Goal: Task Accomplishment & Management: Complete application form

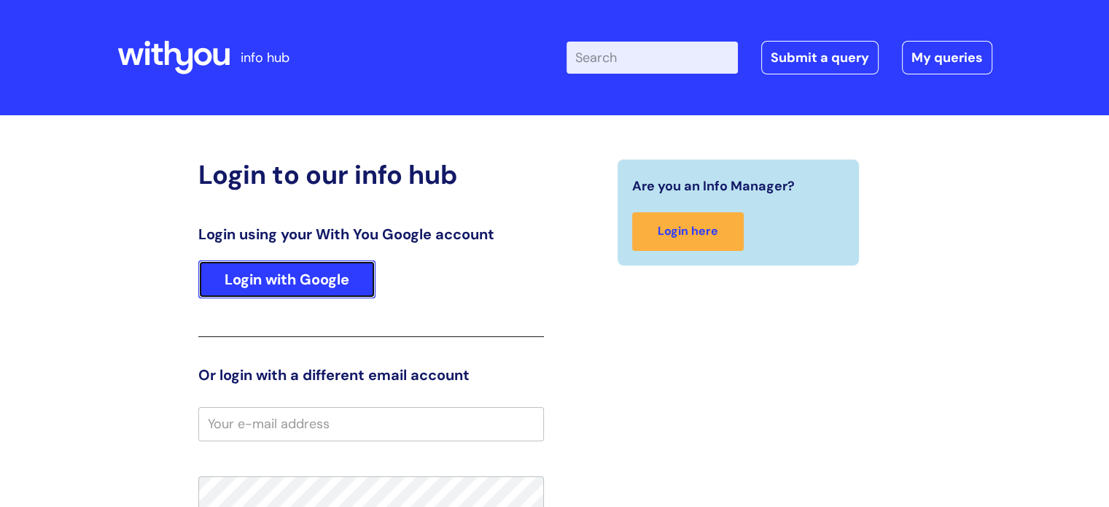
click at [324, 272] on link "Login with Google" at bounding box center [286, 279] width 177 height 38
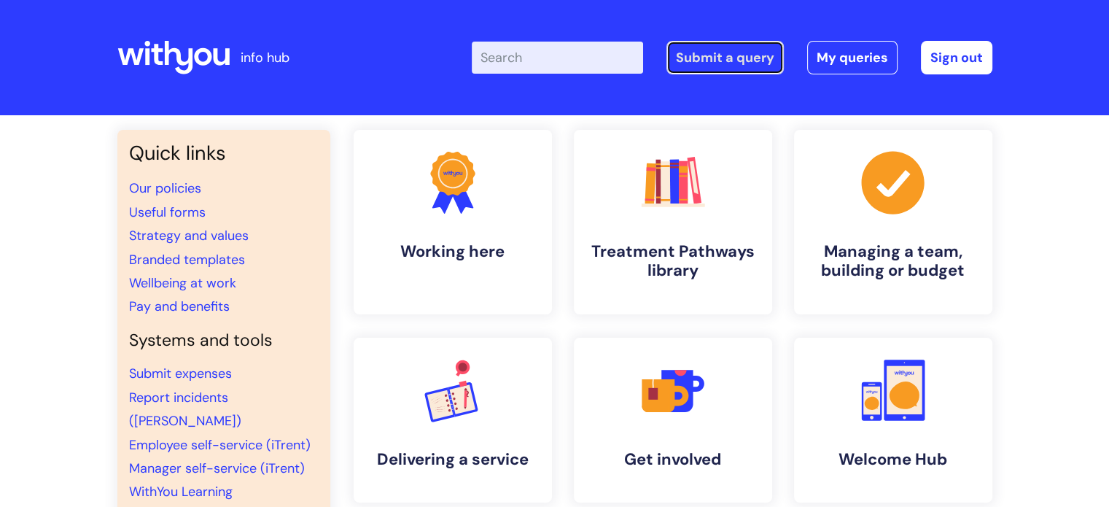
click at [741, 43] on link "Submit a query" at bounding box center [724, 58] width 117 height 34
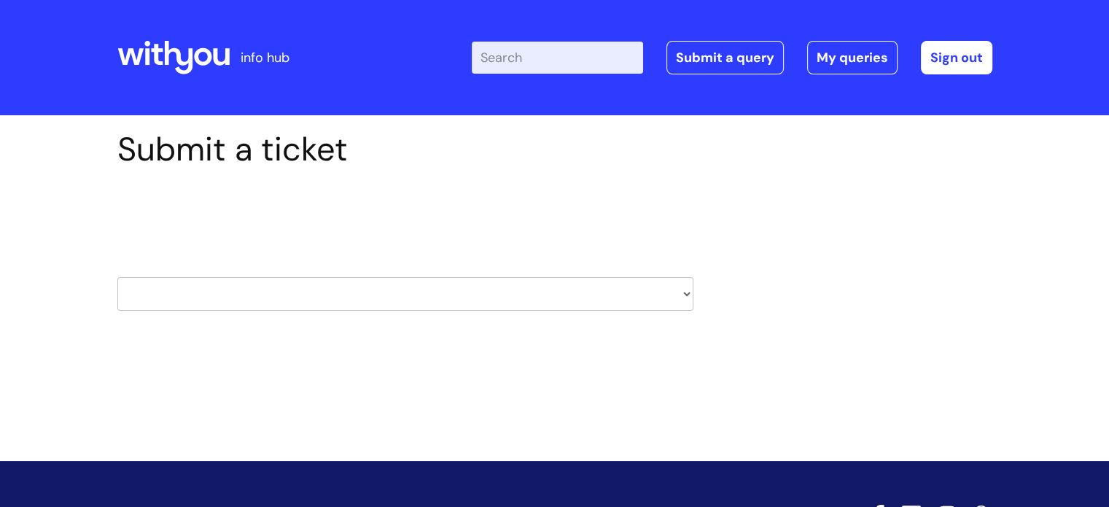
click at [467, 289] on select "HR / People IT and Support Clinical Drug Alerts Finance Accounts Data Support T…" at bounding box center [405, 294] width 576 height 34
select select "recruitment"
click at [117, 277] on select "HR / People IT and Support Clinical Drug Alerts Finance Accounts Data Support T…" at bounding box center [405, 294] width 576 height 34
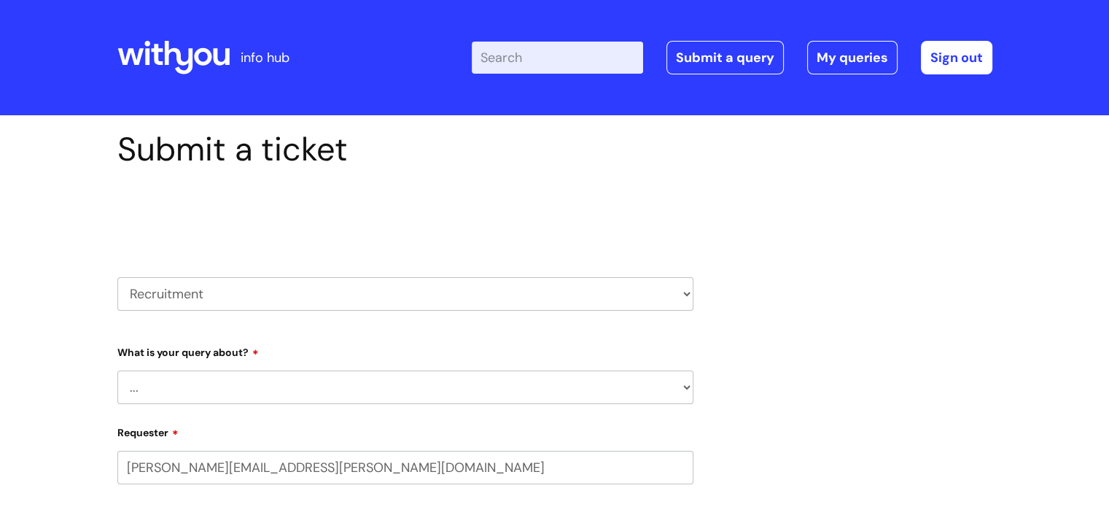
select select "80004286581"
drag, startPoint x: 0, startPoint y: 0, endPoint x: 448, endPoint y: 376, distance: 584.6
click at [448, 376] on select "... Agencies query General recruitment query Interview query Recruitment system…" at bounding box center [405, 387] width 576 height 34
select select "General recruitment query"
click at [117, 370] on select "... Agencies query General recruitment query Interview query Recruitment system…" at bounding box center [405, 387] width 576 height 34
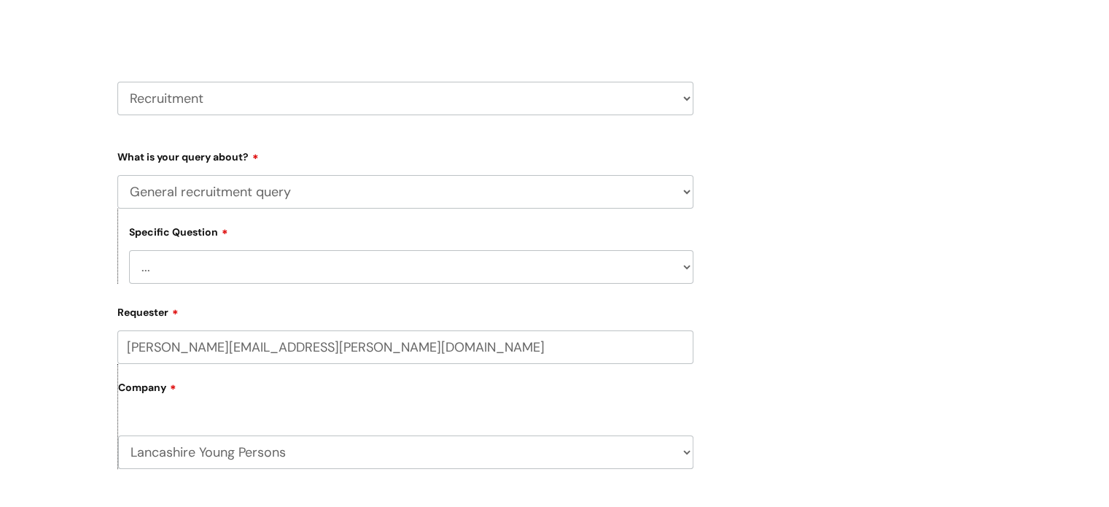
scroll to position [213, 0]
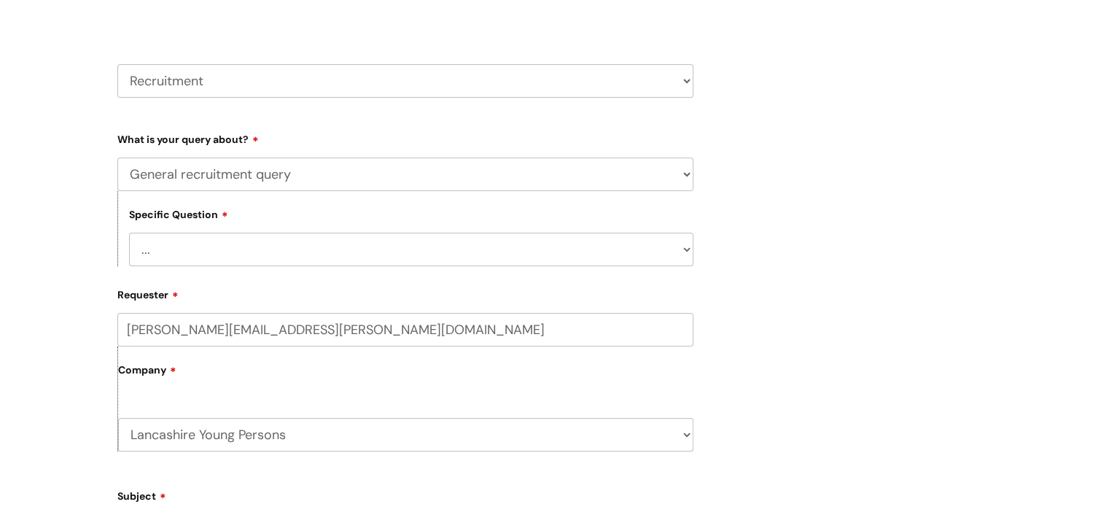
click at [378, 259] on select "... Candidates - external" at bounding box center [411, 250] width 564 height 34
click at [381, 245] on select "... Candidates - external" at bounding box center [411, 250] width 564 height 34
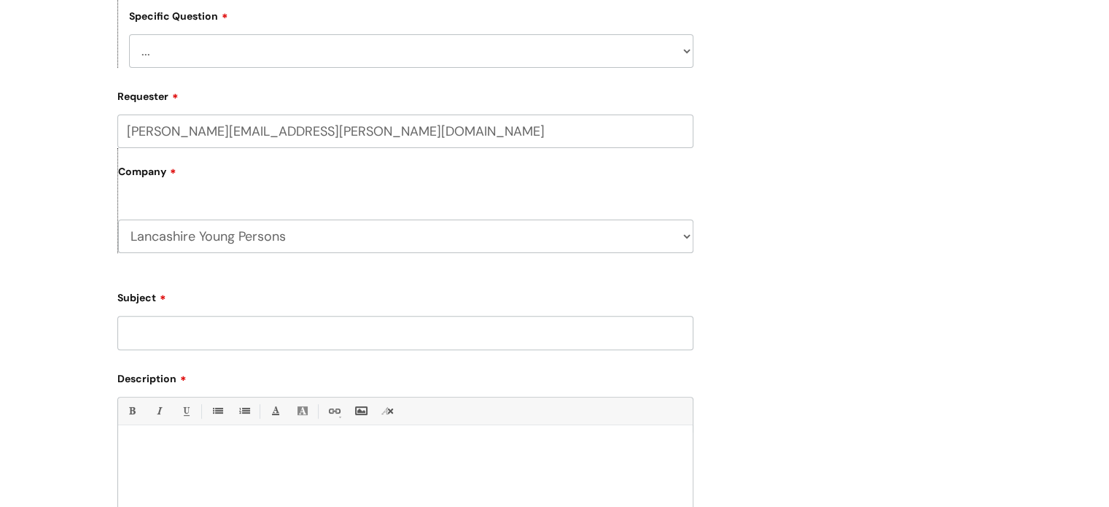
scroll to position [413, 0]
click at [417, 337] on input "Subject" at bounding box center [405, 331] width 576 height 34
type input "Casual contract query"
click at [335, 440] on div at bounding box center [405, 481] width 574 height 101
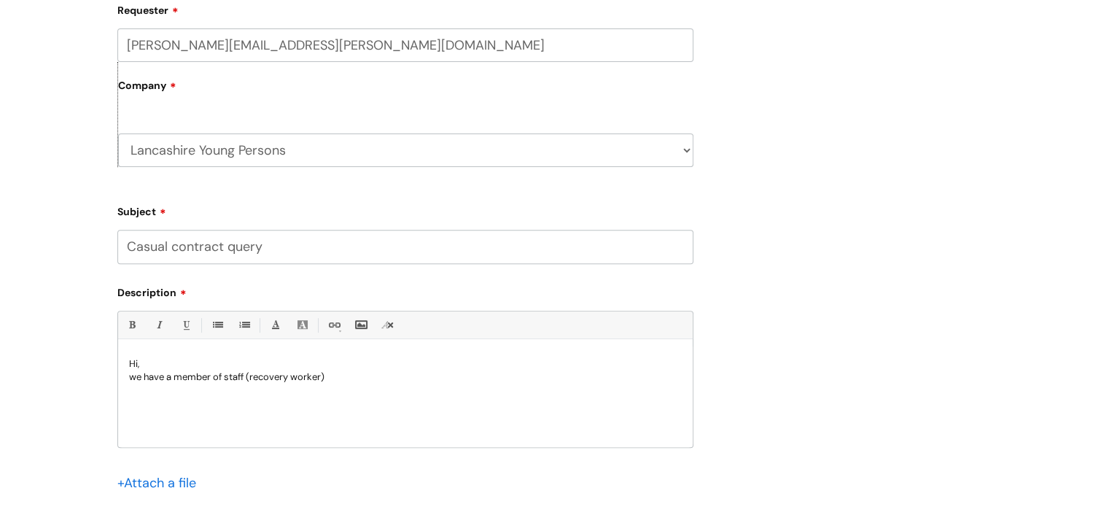
scroll to position [499, 0]
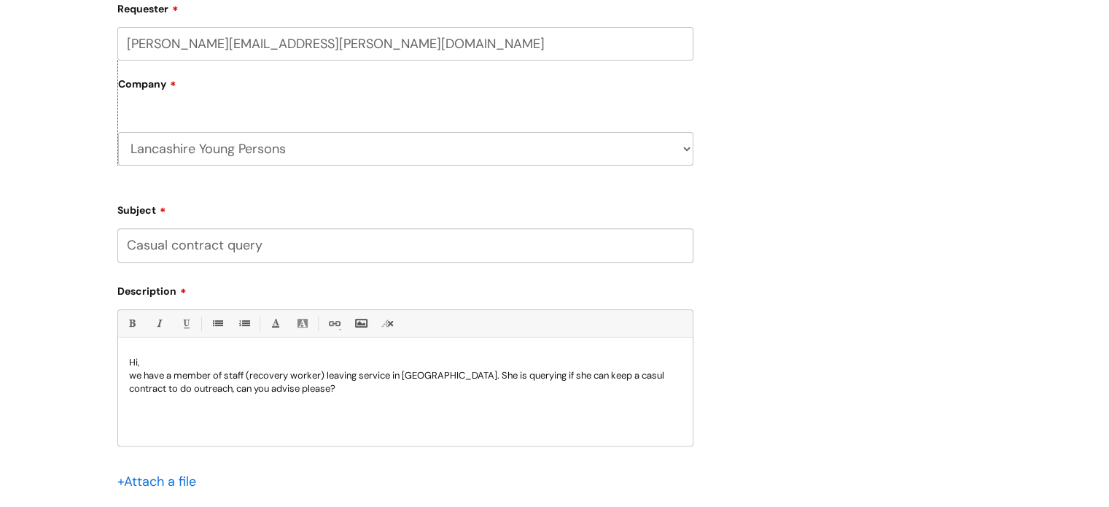
click at [638, 375] on p "we have a member of staff (recovery worker) leaving service in East Lancashire.…" at bounding box center [405, 382] width 553 height 26
click at [643, 375] on p "we have a member of staff (recovery worker) leaving service in East Lancashire.…" at bounding box center [405, 382] width 553 height 26
click at [347, 386] on p "we have a member of staff (recovery worker) leaving service in [GEOGRAPHIC_DATA…" at bounding box center [405, 382] width 553 height 26
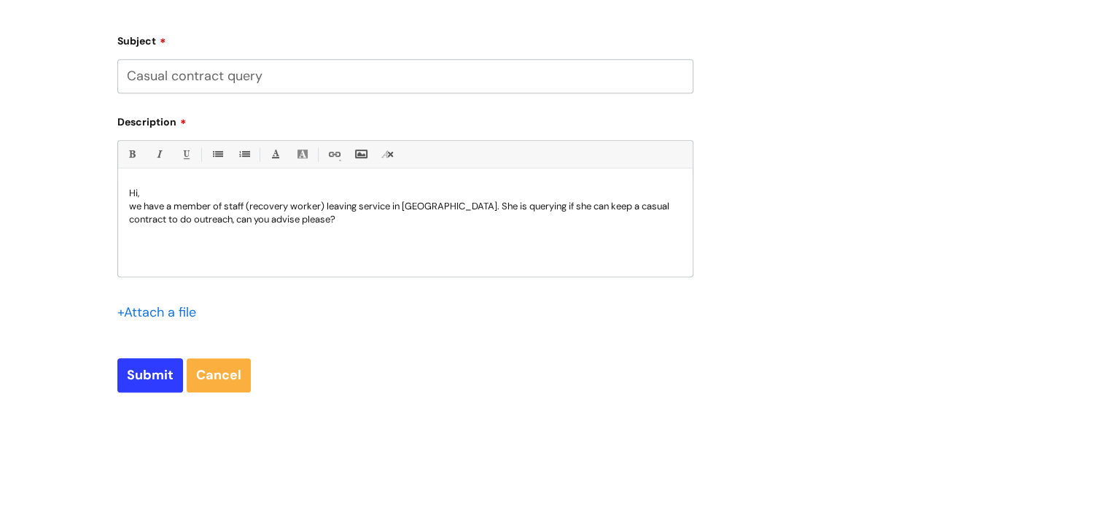
scroll to position [674, 0]
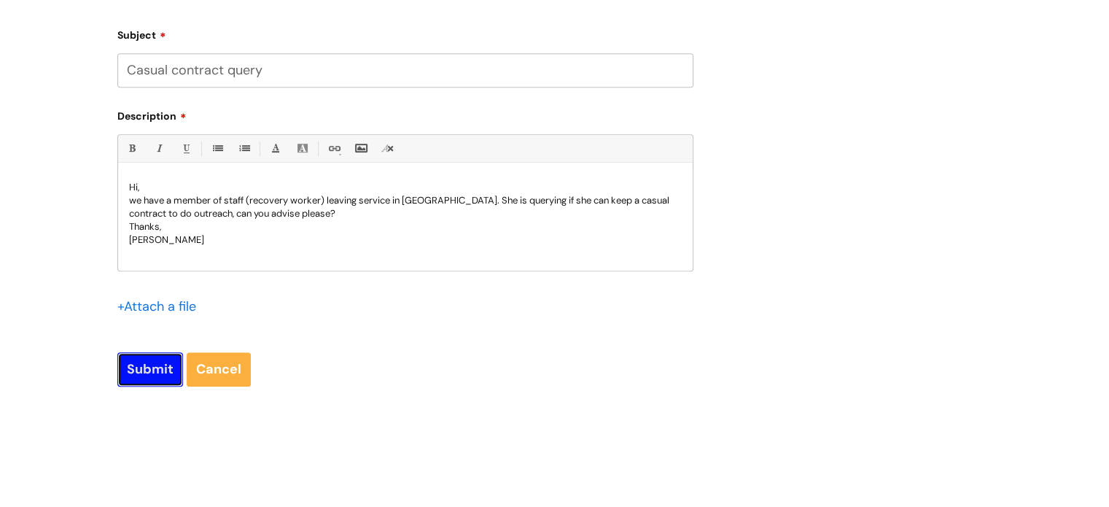
click at [137, 362] on input "Submit" at bounding box center [150, 369] width 66 height 34
click at [137, 362] on input "Submit" at bounding box center [150, 371] width 66 height 34
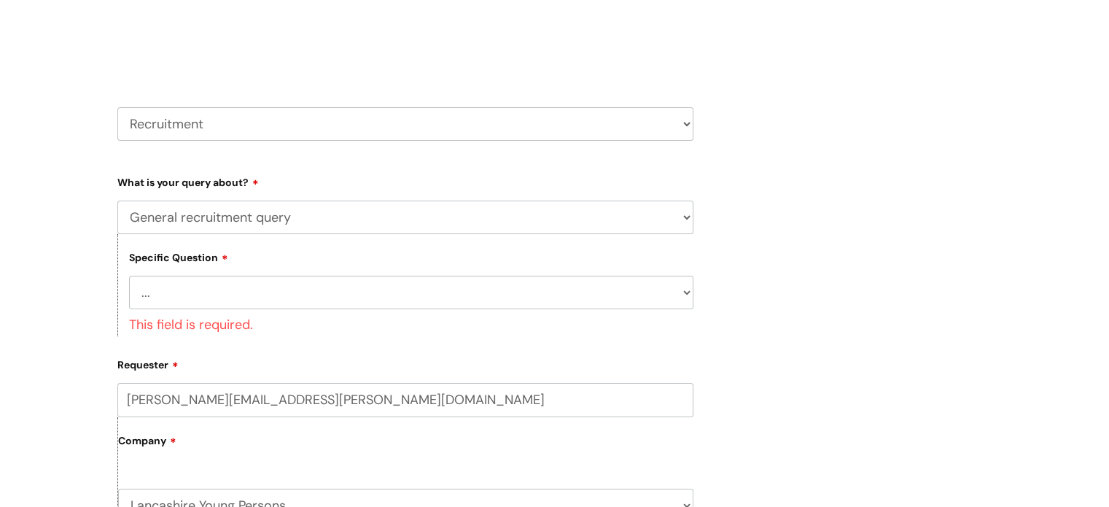
scroll to position [171, 0]
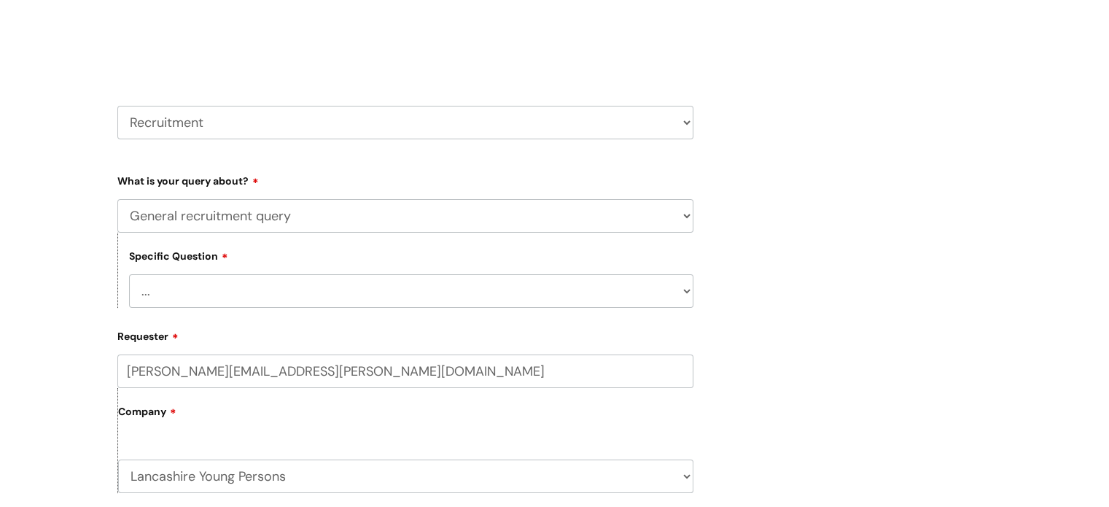
click at [312, 298] on select "... Candidates - external" at bounding box center [411, 291] width 564 height 34
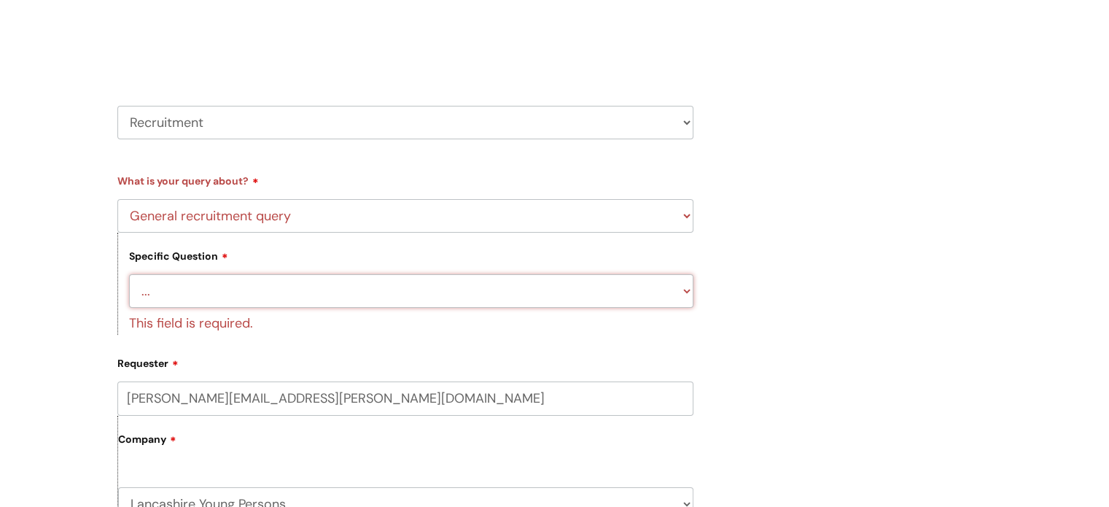
select select "Candidates - external"
click at [129, 274] on select "... Candidates - external" at bounding box center [411, 291] width 564 height 34
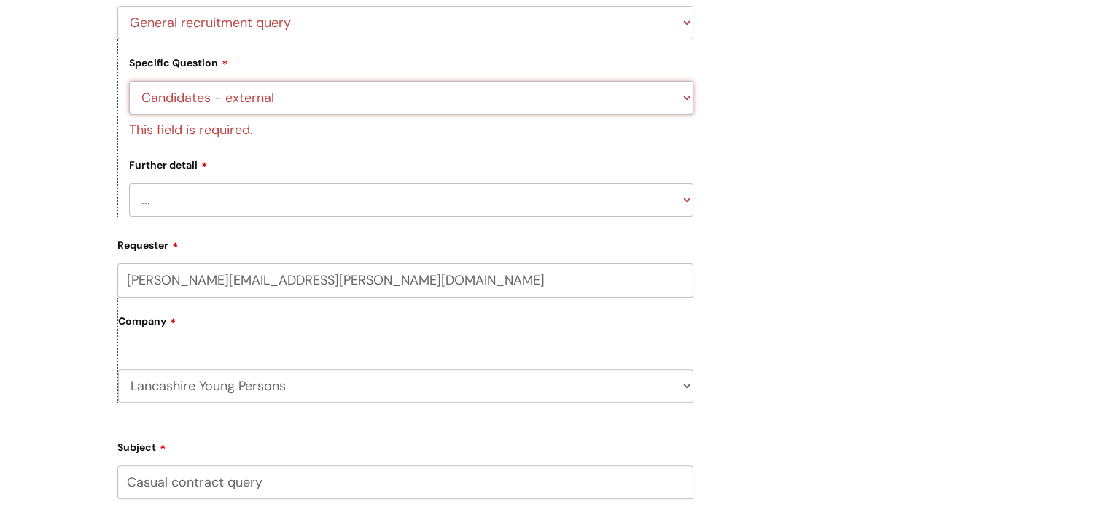
scroll to position [353, 0]
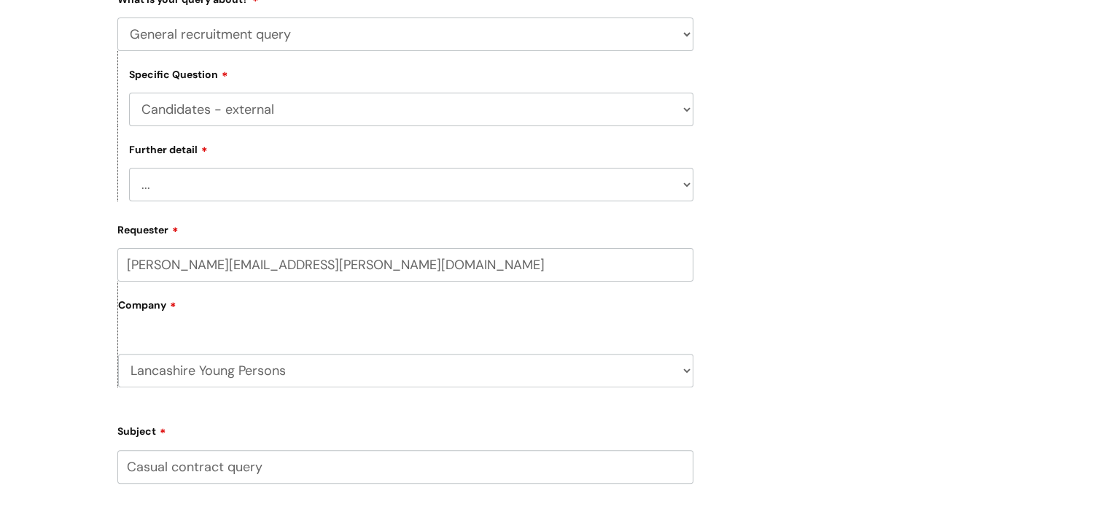
click at [284, 220] on form "Type Of Request ... Accounts (Finance) Alerts! (For clinical team) Data Protect…" at bounding box center [405, 384] width 576 height 795
select select "Information on or help with application process"
click at [129, 168] on select "... Information on or help with application process More information about a va…" at bounding box center [411, 185] width 564 height 34
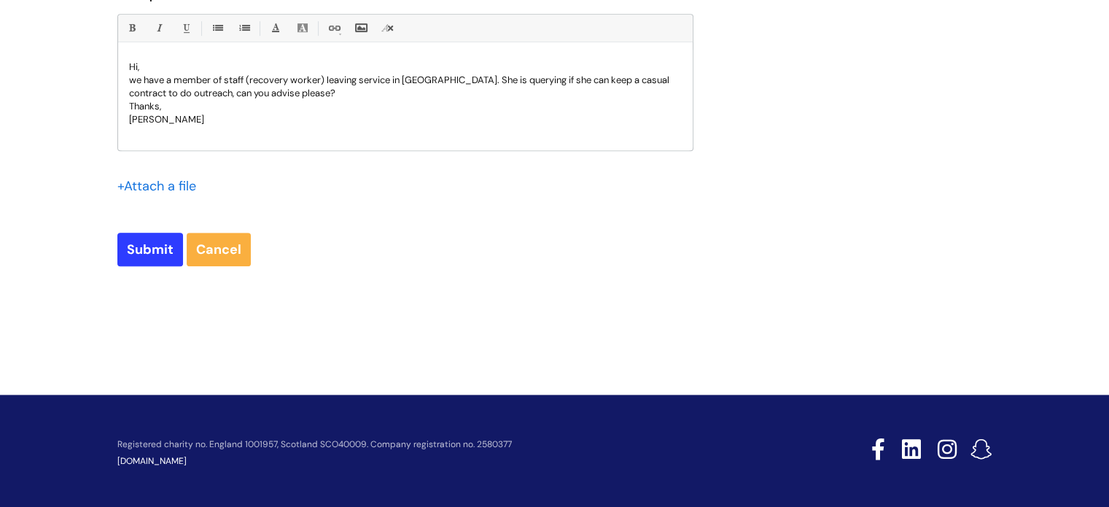
scroll to position [874, 0]
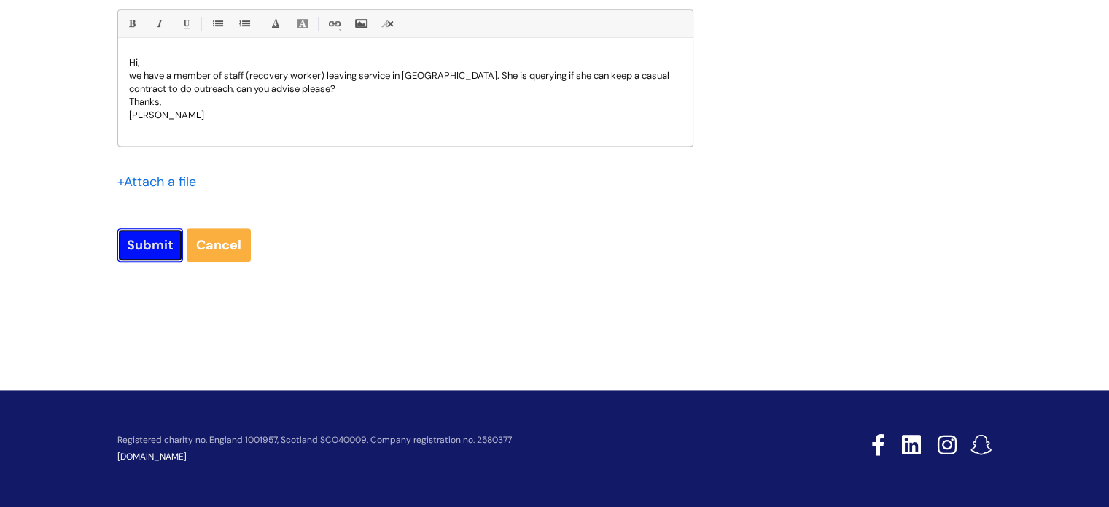
click at [142, 238] on input "Submit" at bounding box center [150, 245] width 66 height 34
type input "Please Wait..."
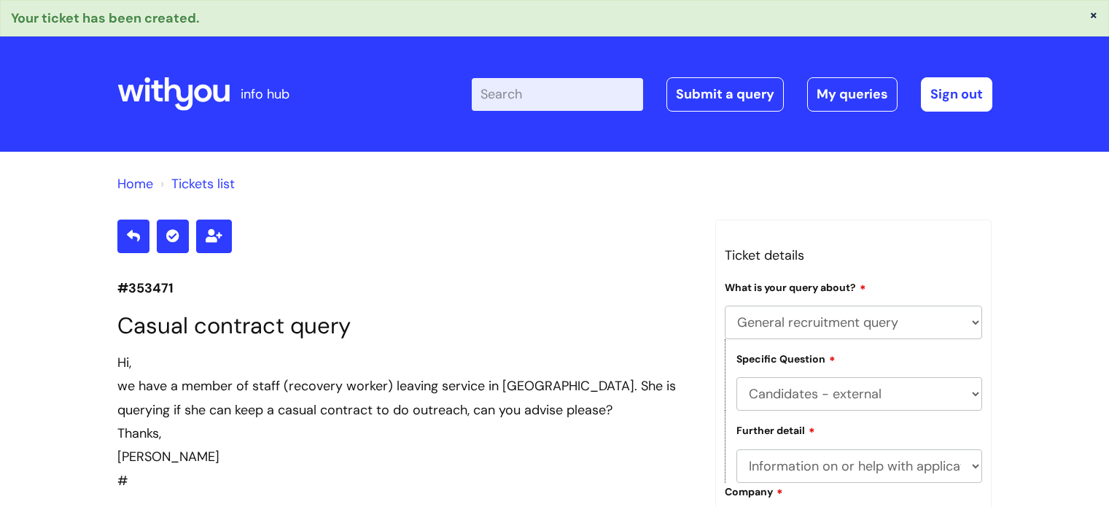
select select "General recruitment query"
select select "Candidates - external"
select select "Information on or help with application process"
